Goal: Navigation & Orientation: Find specific page/section

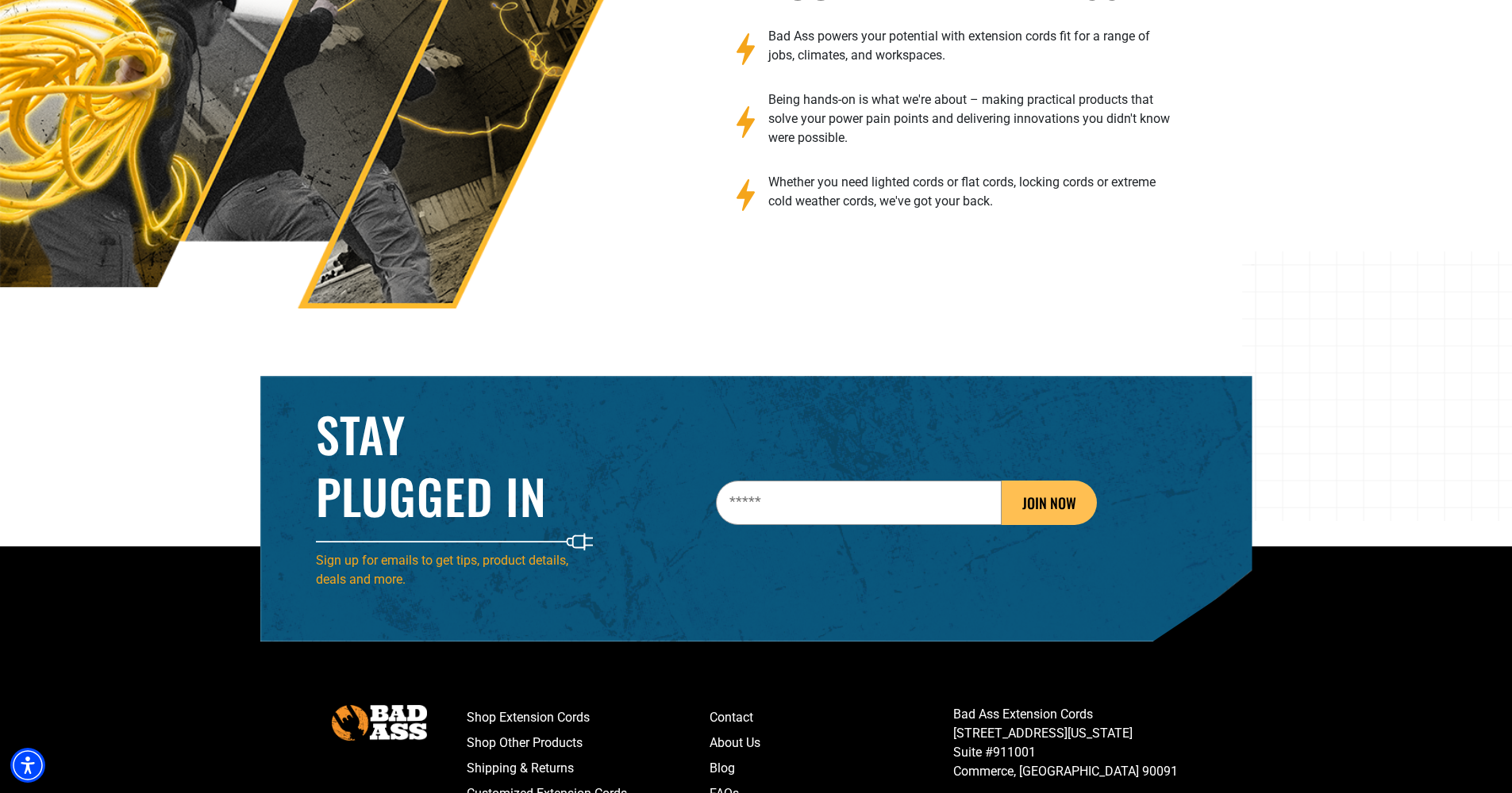
scroll to position [2547, 0]
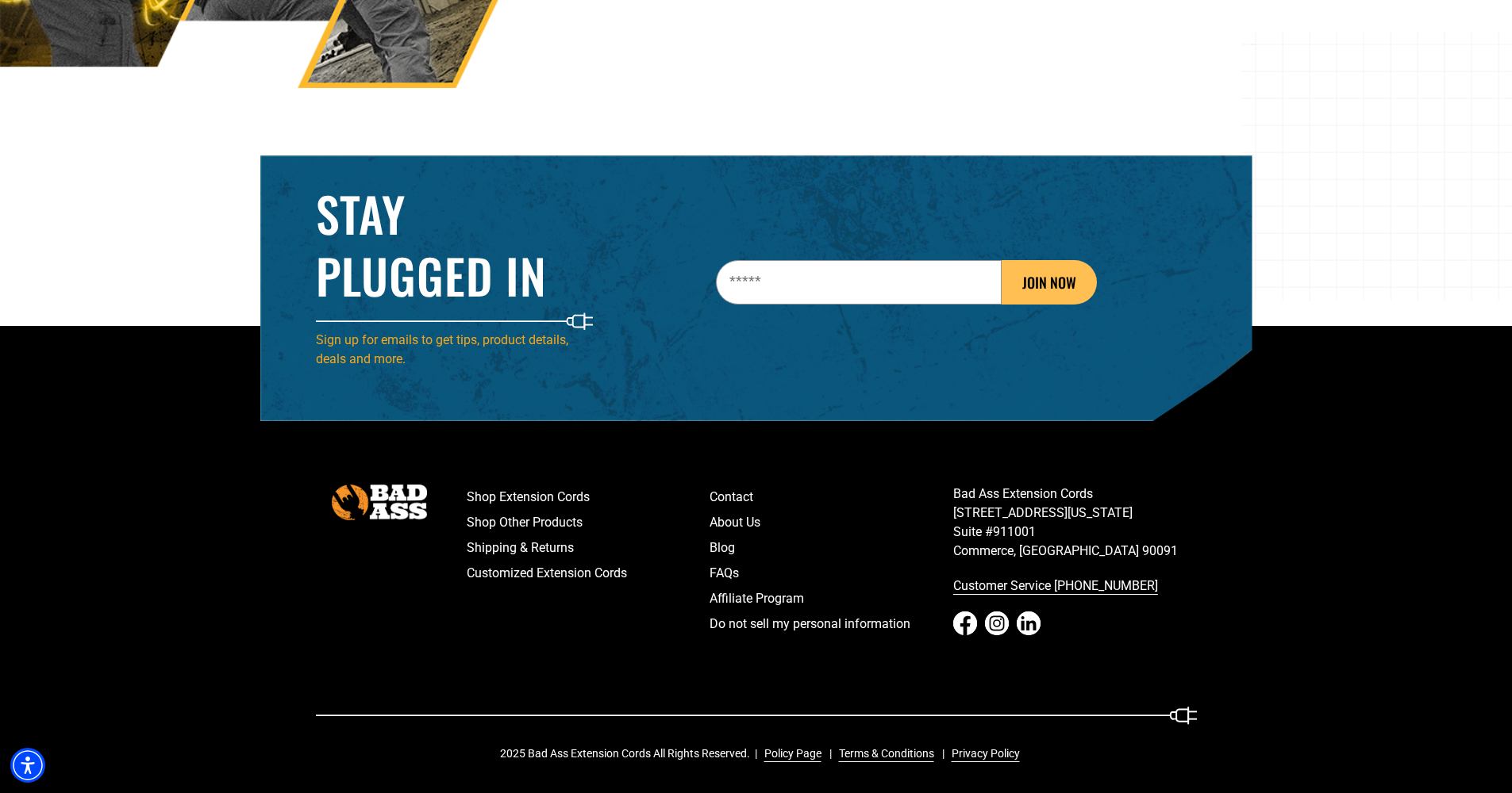
click at [1063, 546] on p "Bad Ass Extension Cords [STREET_ADDRESS][US_STATE] [GEOGRAPHIC_DATA]" at bounding box center [1075, 523] width 244 height 76
drag, startPoint x: 1145, startPoint y: 548, endPoint x: 889, endPoint y: 539, distance: 256.2
click at [889, 539] on div "Shop Extension Cords Shop Other Products Shipping & Returns Customized Extensio…" at bounding box center [831, 576] width 754 height 184
click at [1070, 549] on p "Bad Ass Extension Cords [STREET_ADDRESS][US_STATE] [GEOGRAPHIC_DATA]" at bounding box center [1075, 523] width 244 height 76
drag, startPoint x: 1073, startPoint y: 549, endPoint x: 988, endPoint y: 550, distance: 85.0
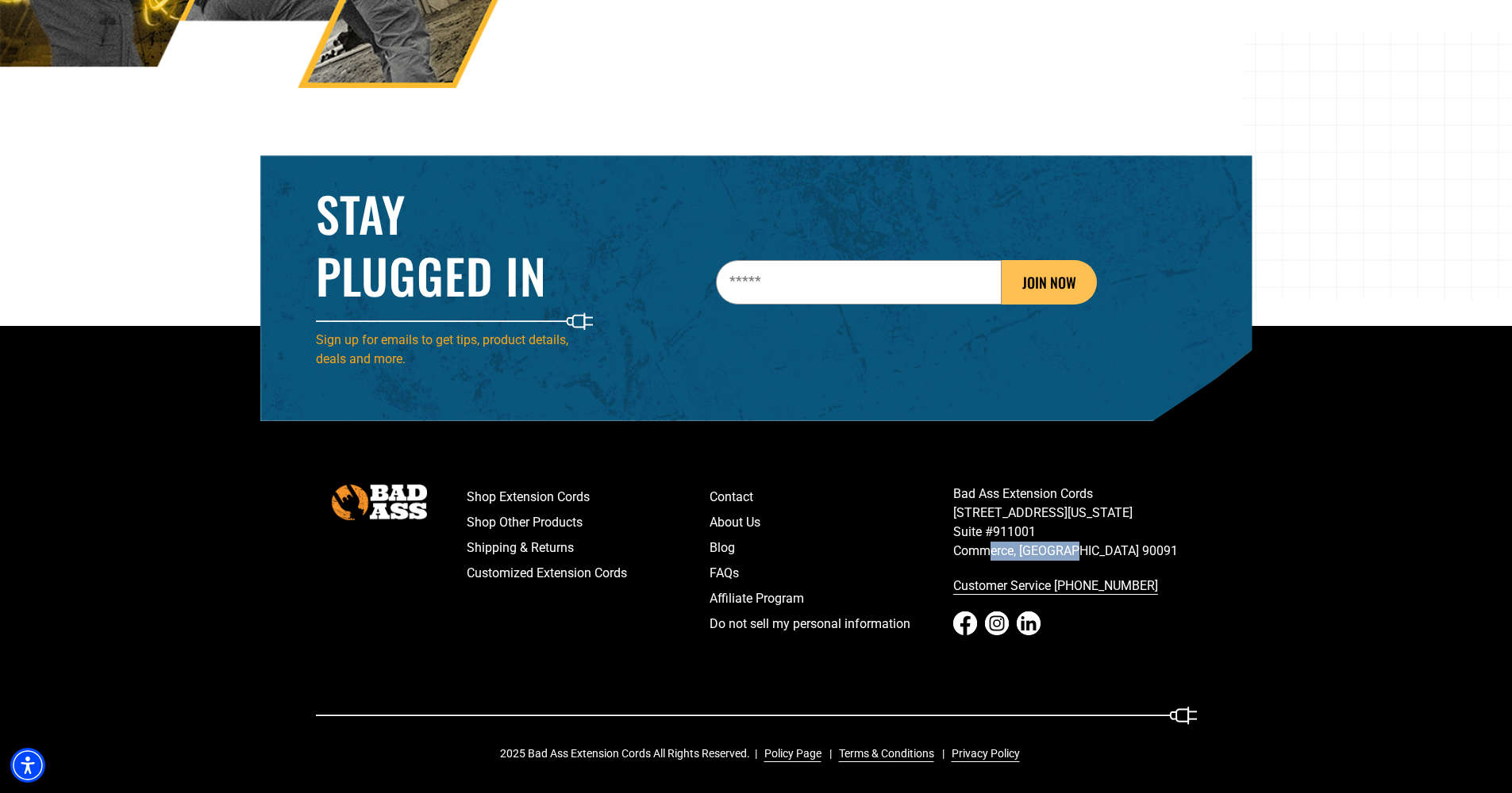
click at [988, 550] on p "Bad Ass Extension Cords [STREET_ADDRESS][US_STATE] [GEOGRAPHIC_DATA]" at bounding box center [1075, 523] width 244 height 76
drag, startPoint x: 958, startPoint y: 547, endPoint x: 1178, endPoint y: 551, distance: 220.0
click at [1178, 551] on p "Bad Ass Extension Cords [STREET_ADDRESS][US_STATE] [GEOGRAPHIC_DATA]" at bounding box center [1075, 523] width 244 height 76
click at [962, 619] on icon "Facebook - open in a new tab" at bounding box center [965, 624] width 24 height 24
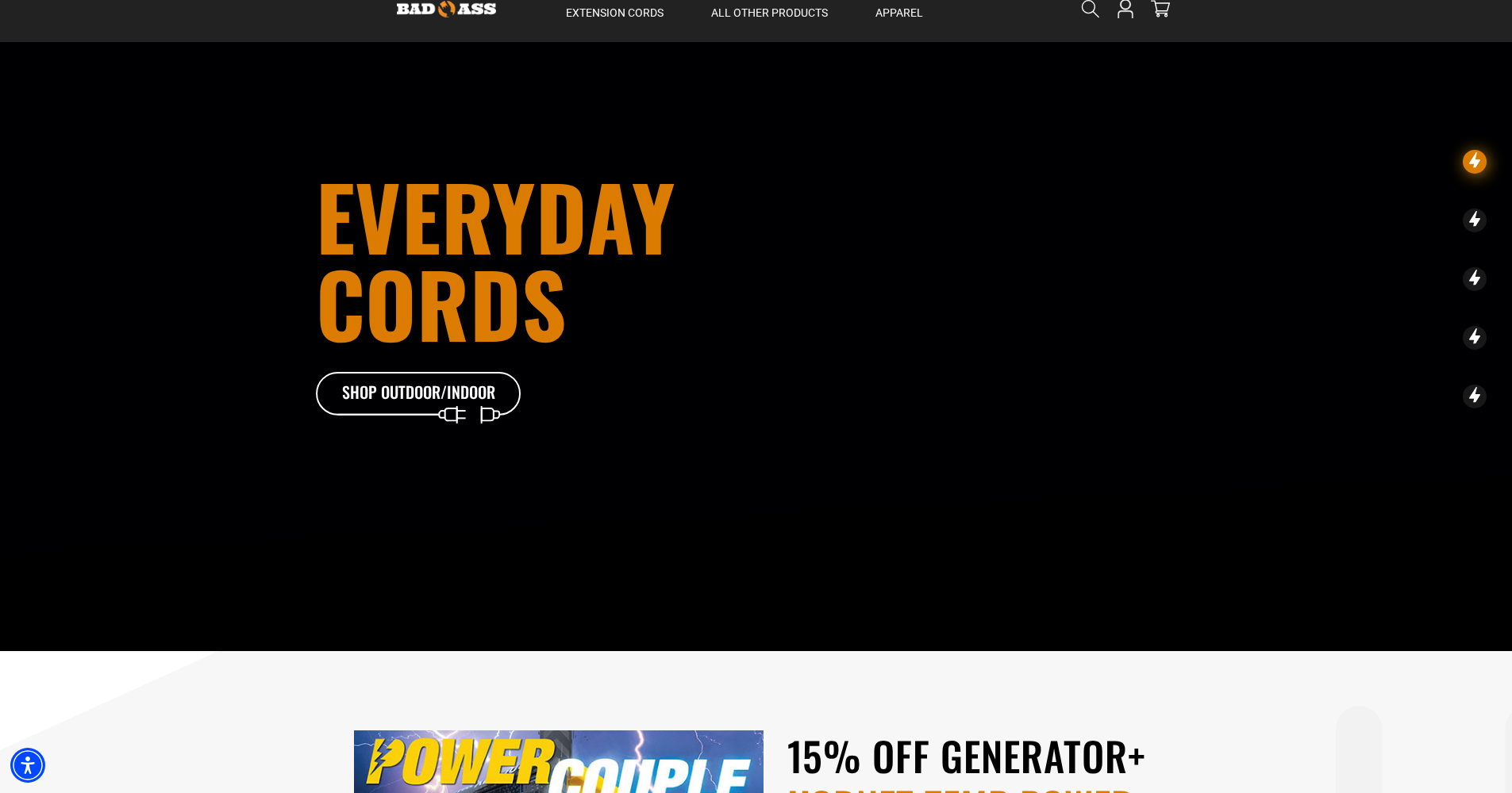
scroll to position [0, 0]
